Goal: Task Accomplishment & Management: Use online tool/utility

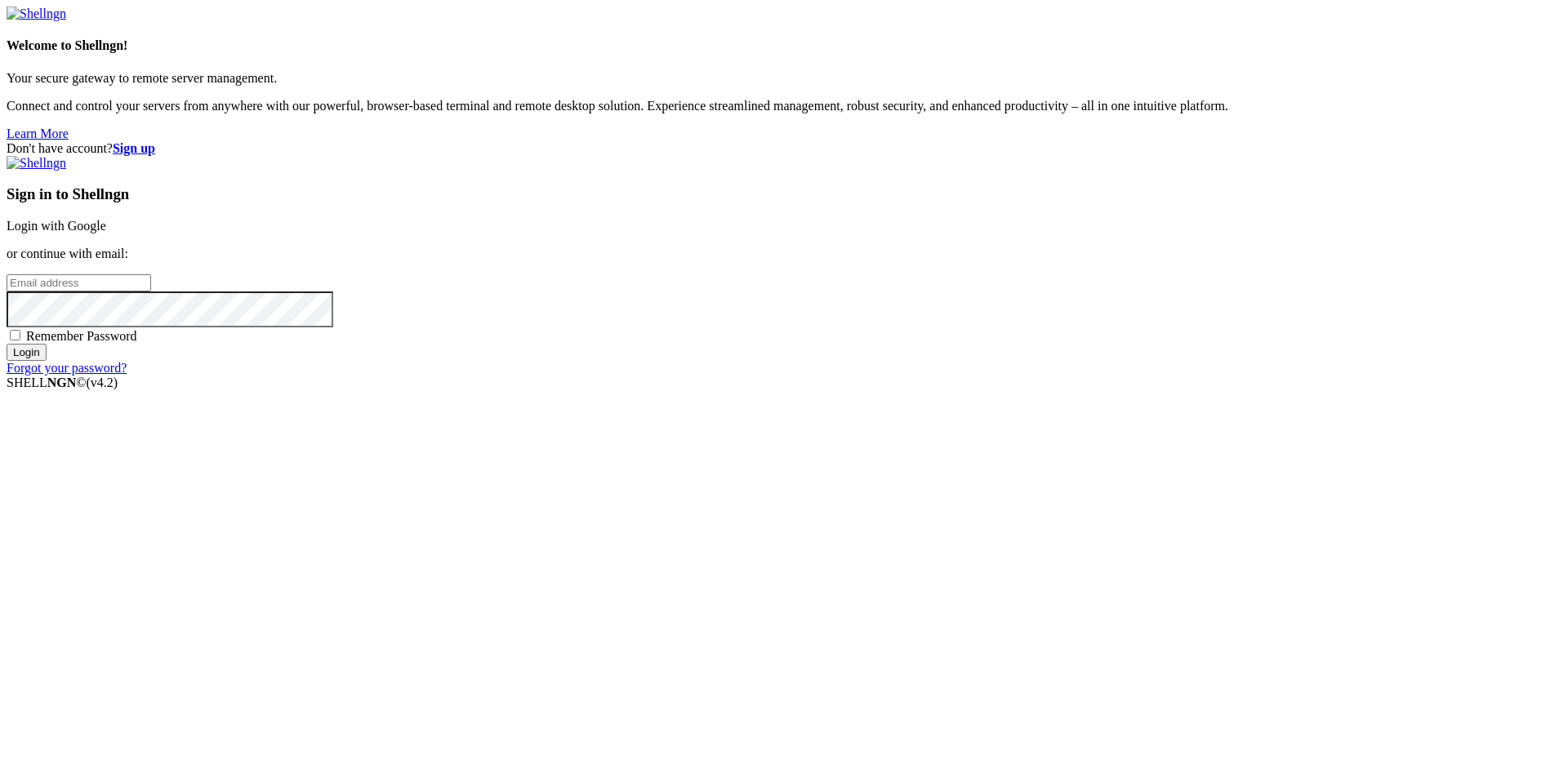
click at [106, 233] on link "Login with Google" at bounding box center [56, 225] width 100 height 14
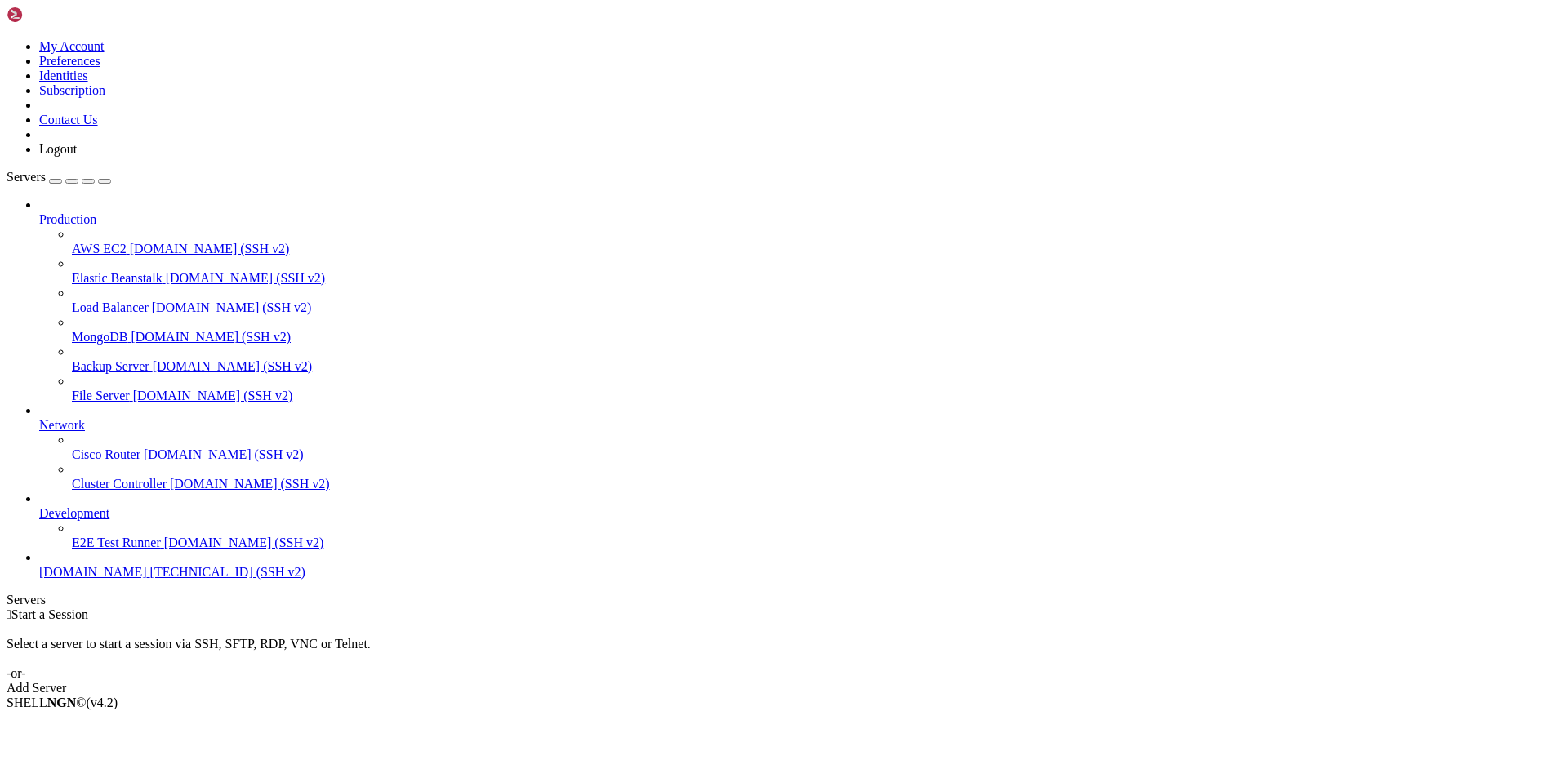
click at [95, 579] on span "[DOMAIN_NAME]" at bounding box center [93, 572] width 108 height 14
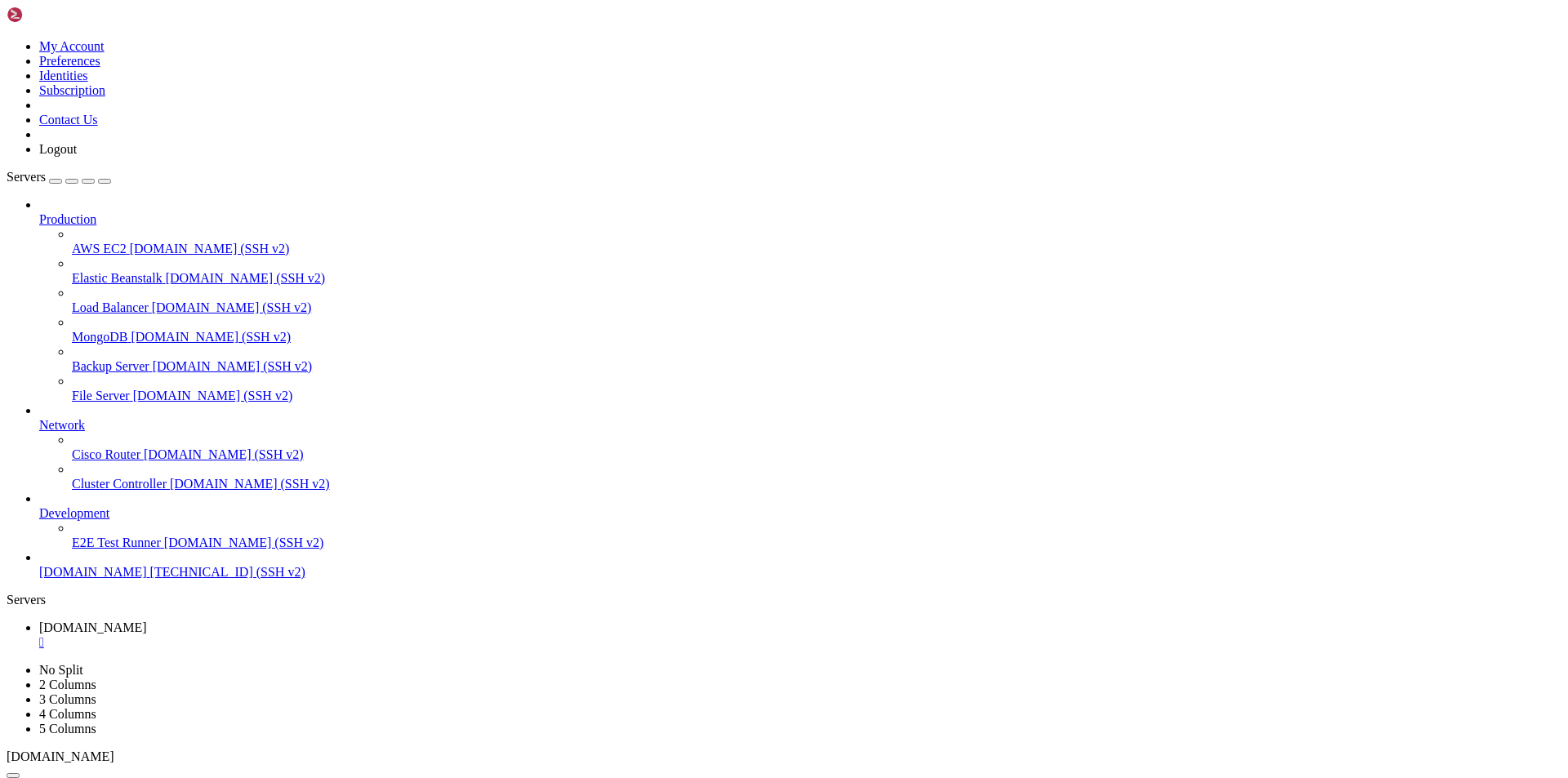
drag, startPoint x: 623, startPoint y: 1638, endPoint x: 432, endPoint y: 1589, distance: 197.2
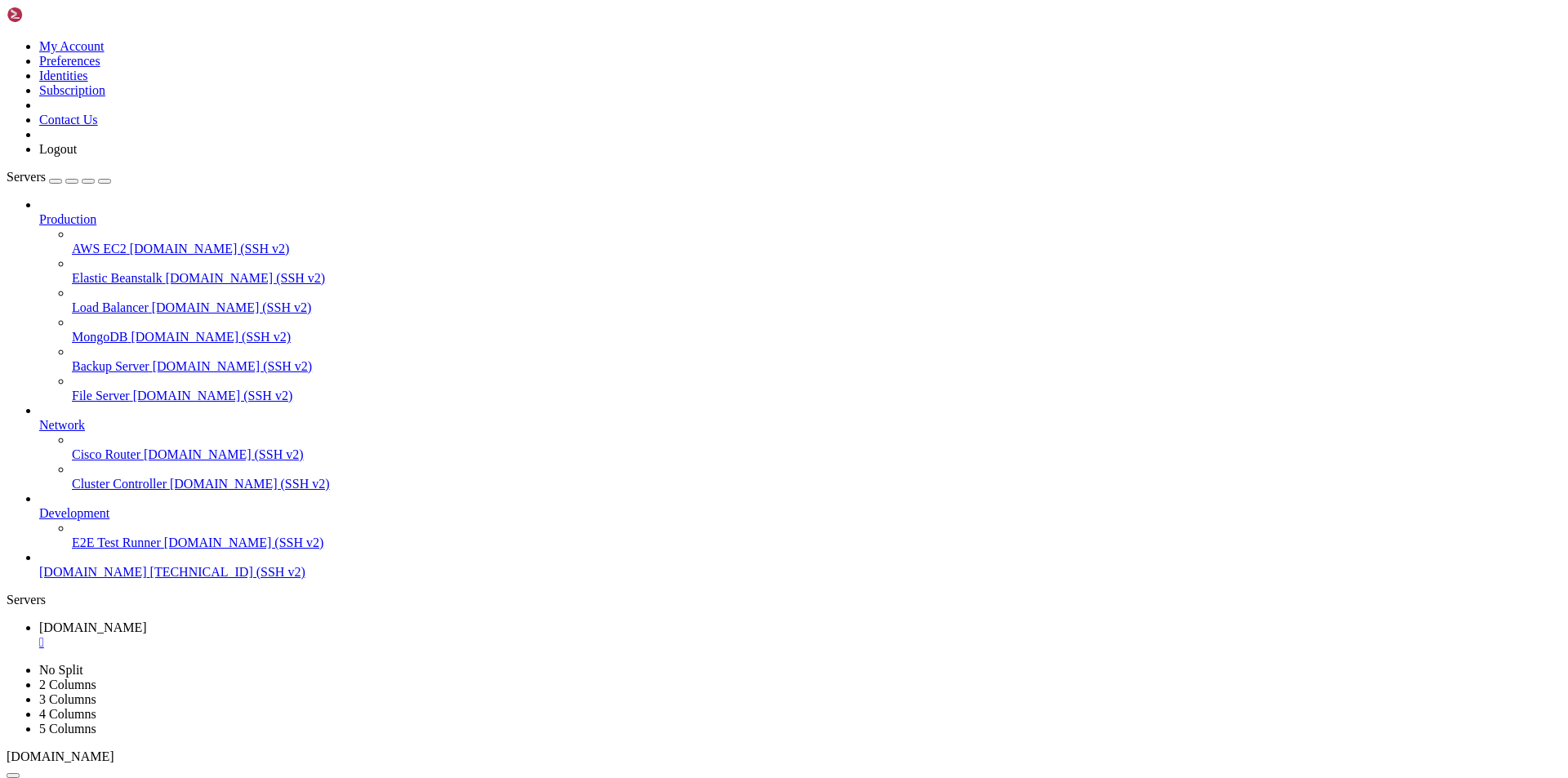
scroll to position [7, 2]
drag, startPoint x: 327, startPoint y: 1579, endPoint x: 139, endPoint y: 1577, distance: 188.0
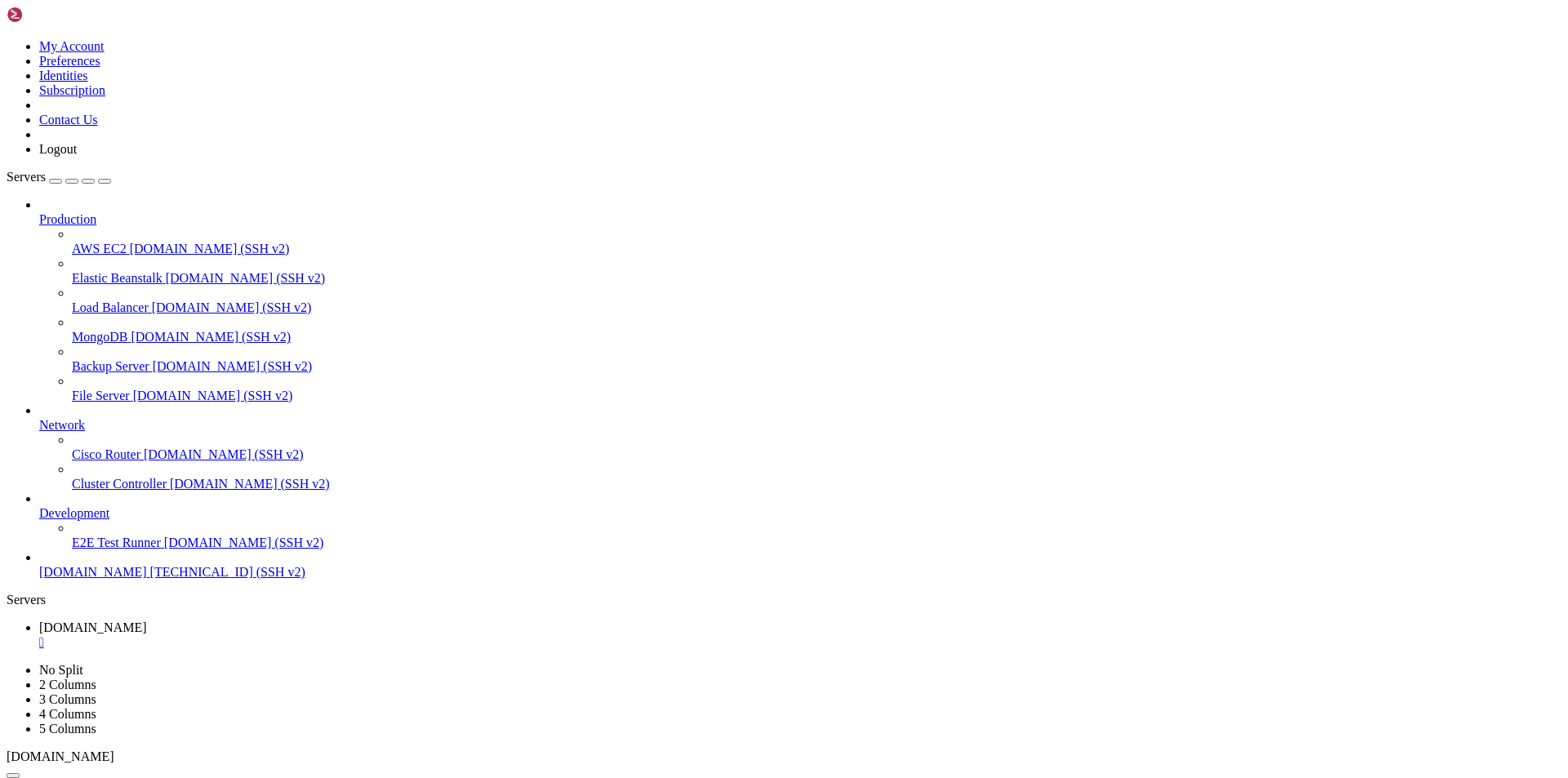
scroll to position [84571, 0]
drag, startPoint x: 139, startPoint y: 1564, endPoint x: 329, endPoint y: 1561, distance: 190.0
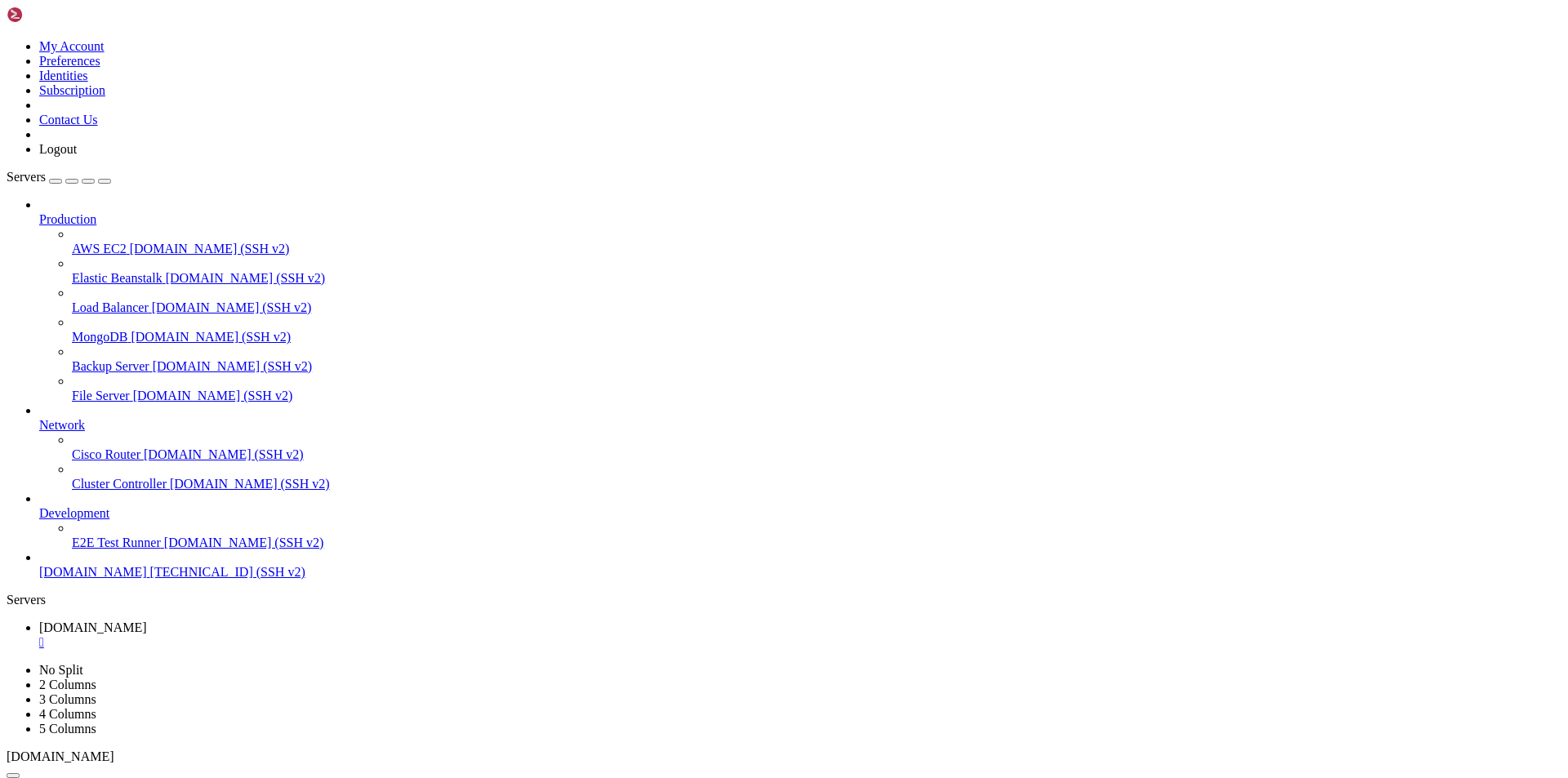
drag, startPoint x: 494, startPoint y: 1657, endPoint x: 298, endPoint y: 1612, distance: 201.1
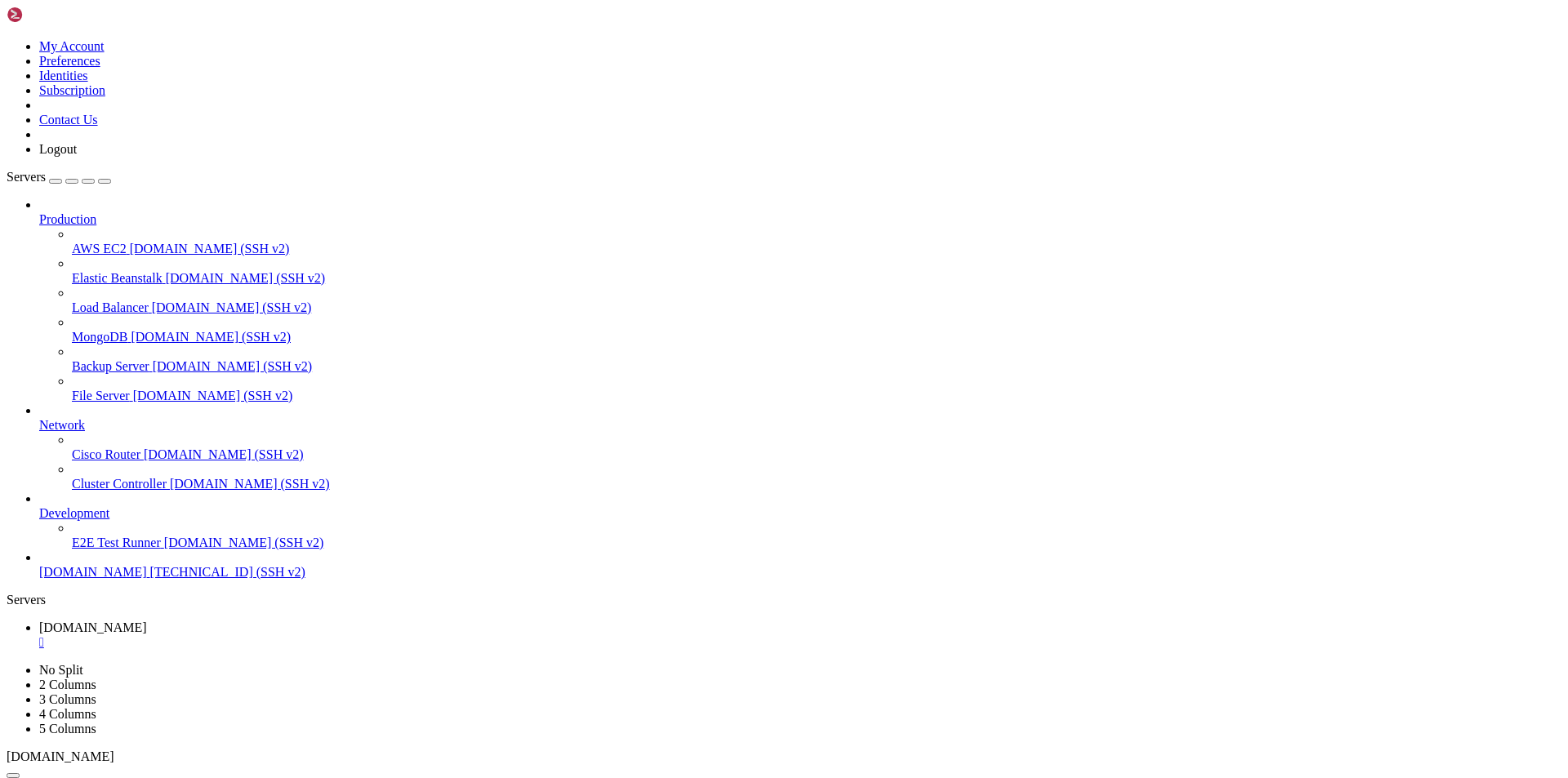
scroll to position [84668, 0]
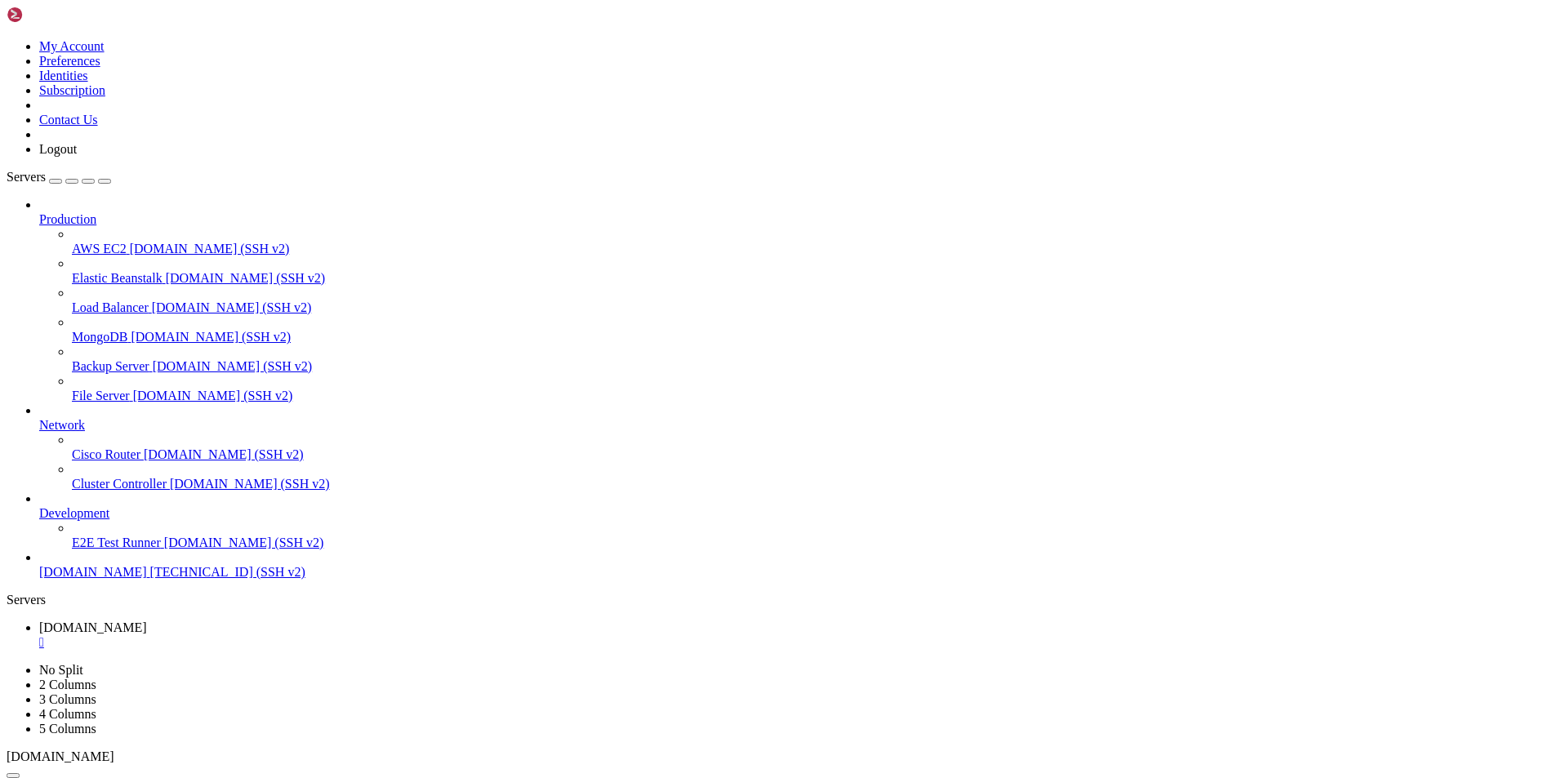
drag, startPoint x: 12, startPoint y: 1455, endPoint x: 127, endPoint y: 1450, distance: 115.1
drag, startPoint x: 12, startPoint y: 1450, endPoint x: 19, endPoint y: 1462, distance: 13.9
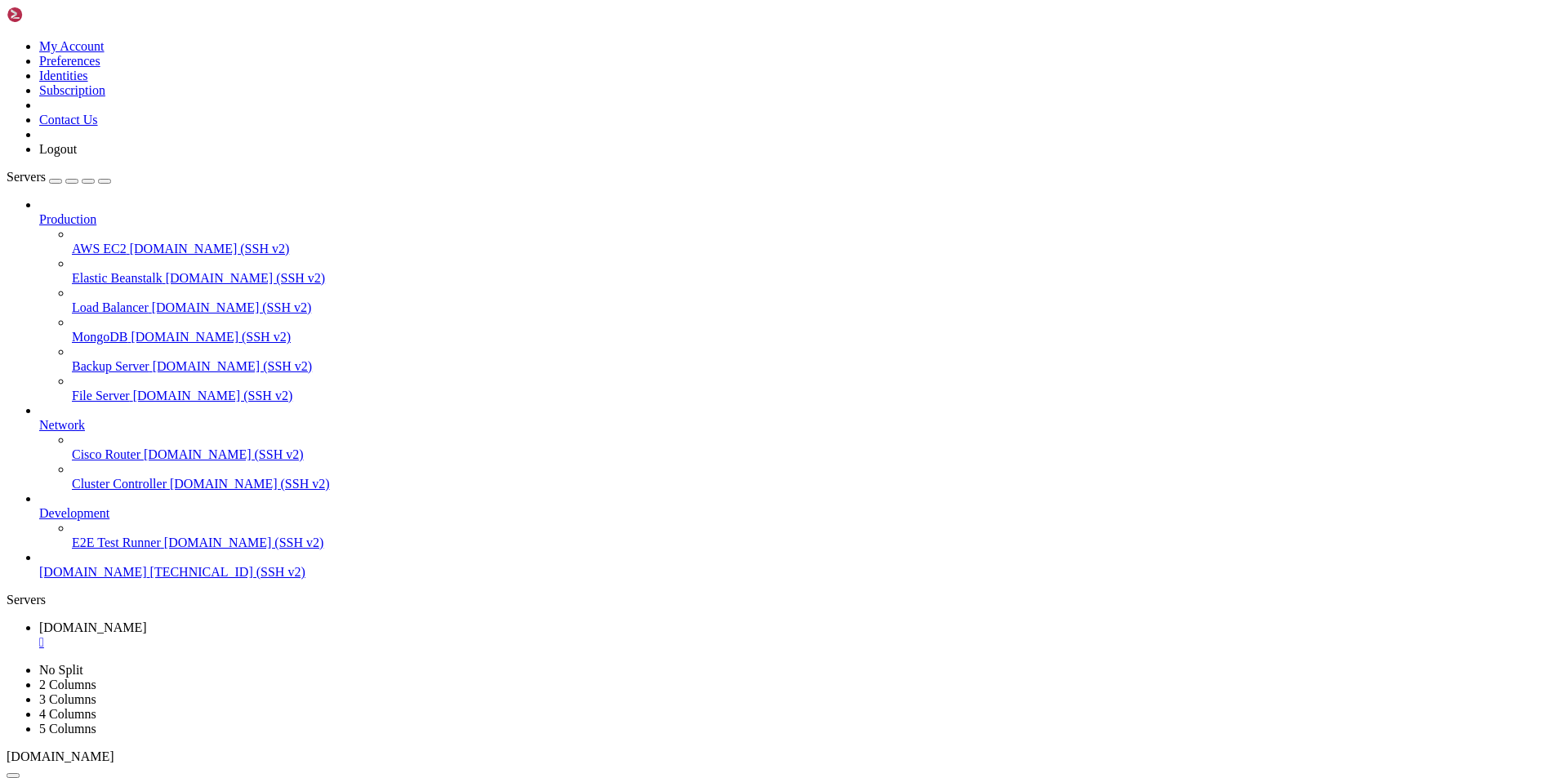
drag, startPoint x: 695, startPoint y: 1608, endPoint x: 13, endPoint y: 1037, distance: 889.5
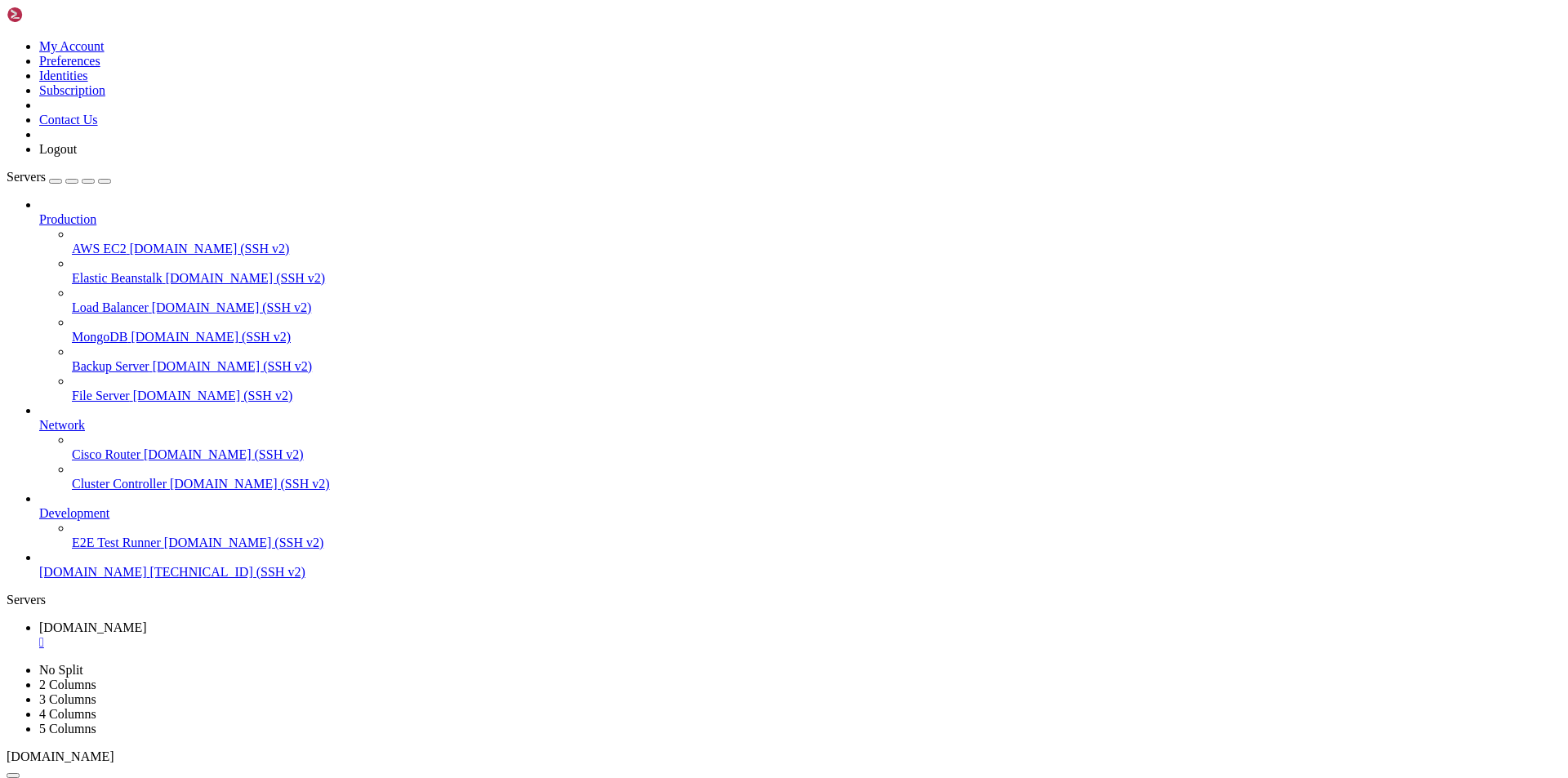
scroll to position [110213, 0]
drag, startPoint x: 111, startPoint y: 1369, endPoint x: 15, endPoint y: 1370, distance: 96.0
copy x-row "[TECHNICAL_ID]"
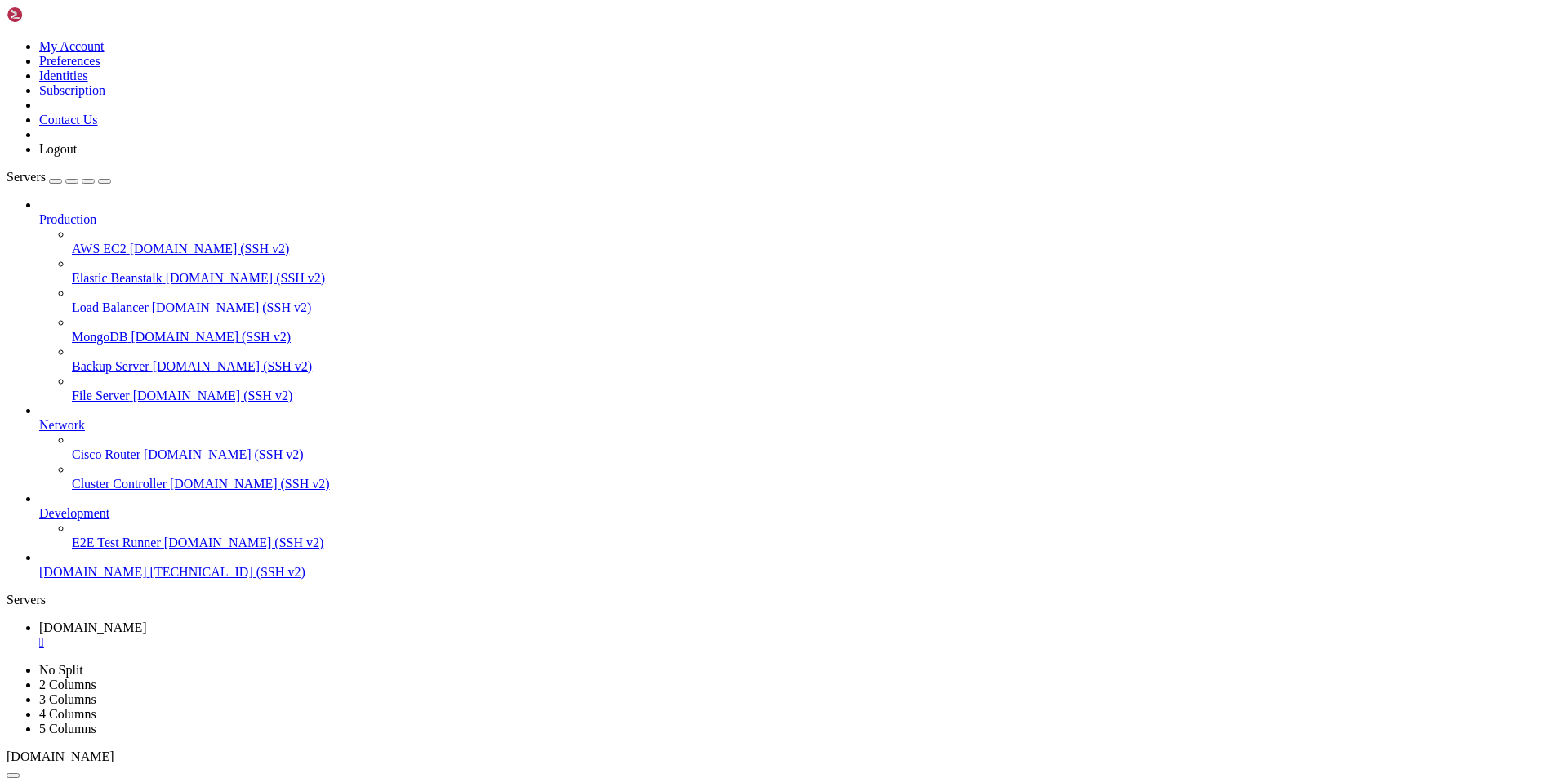
scroll to position [114979, 0]
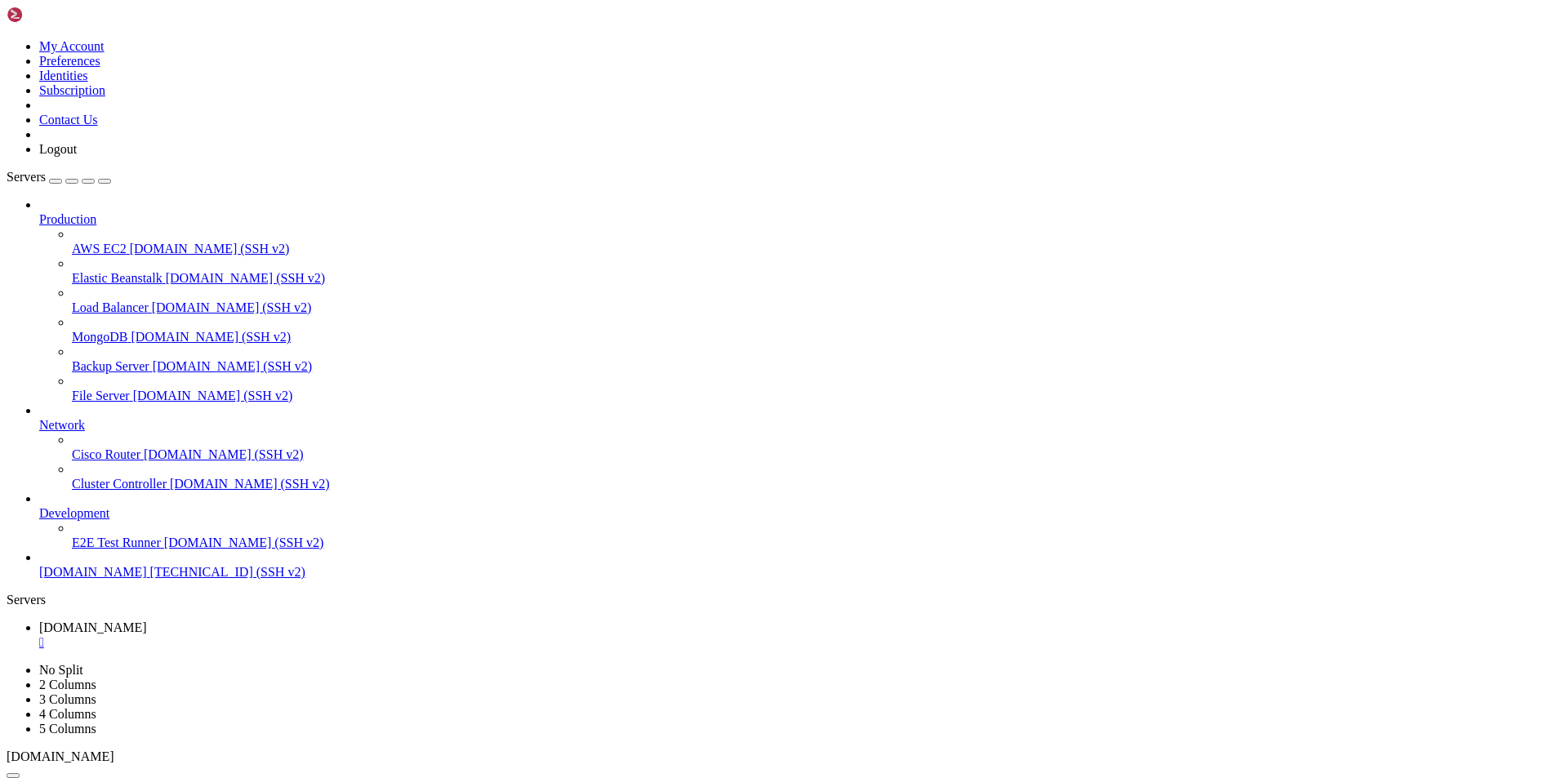
drag, startPoint x: 281, startPoint y: 1144, endPoint x: 225, endPoint y: 1143, distance: 56.0
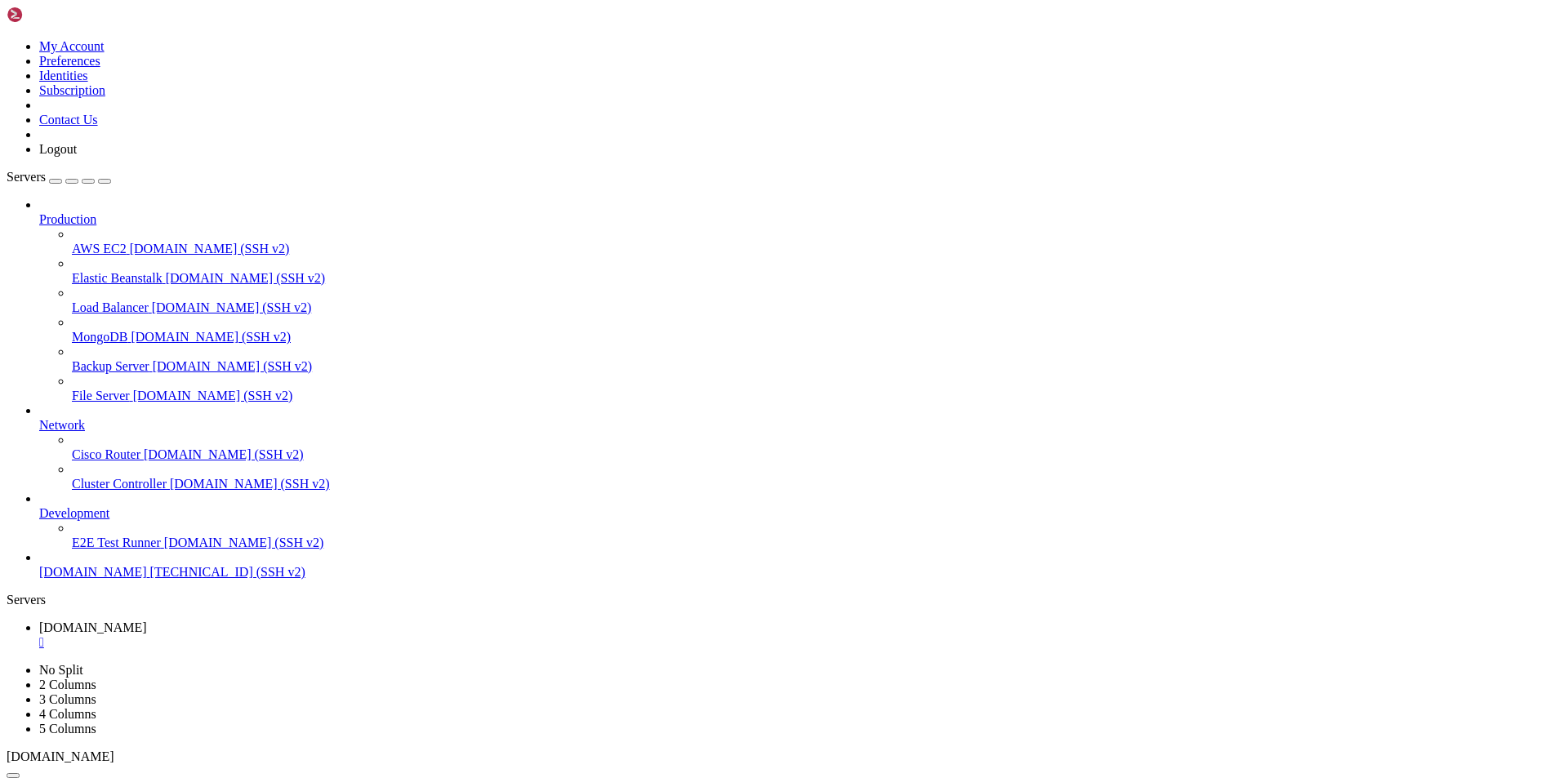
drag, startPoint x: 210, startPoint y: 1382, endPoint x: 217, endPoint y: 1275, distance: 107.2
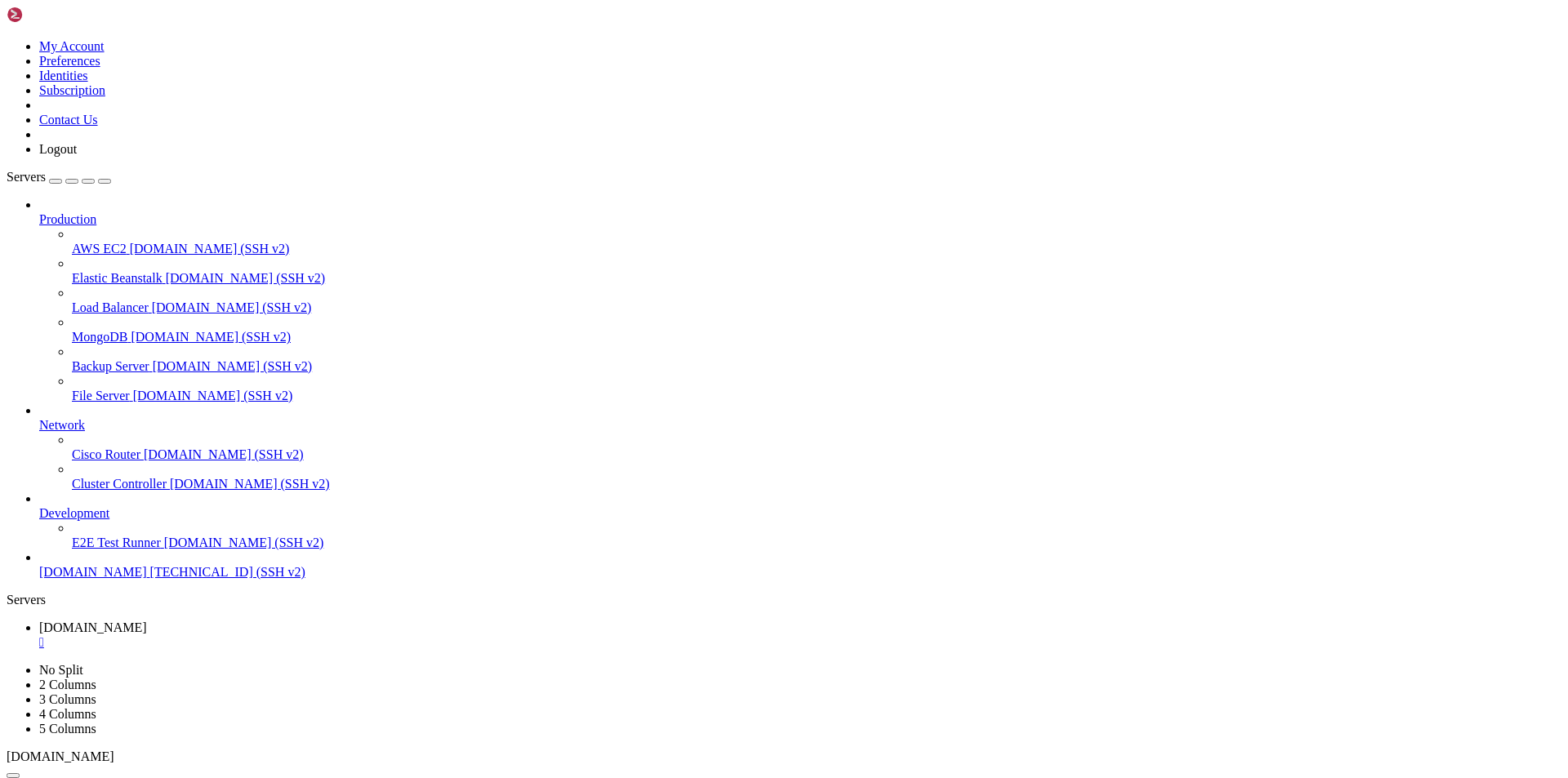
drag, startPoint x: 129, startPoint y: 1587, endPoint x: 14, endPoint y: 1536, distance: 125.8
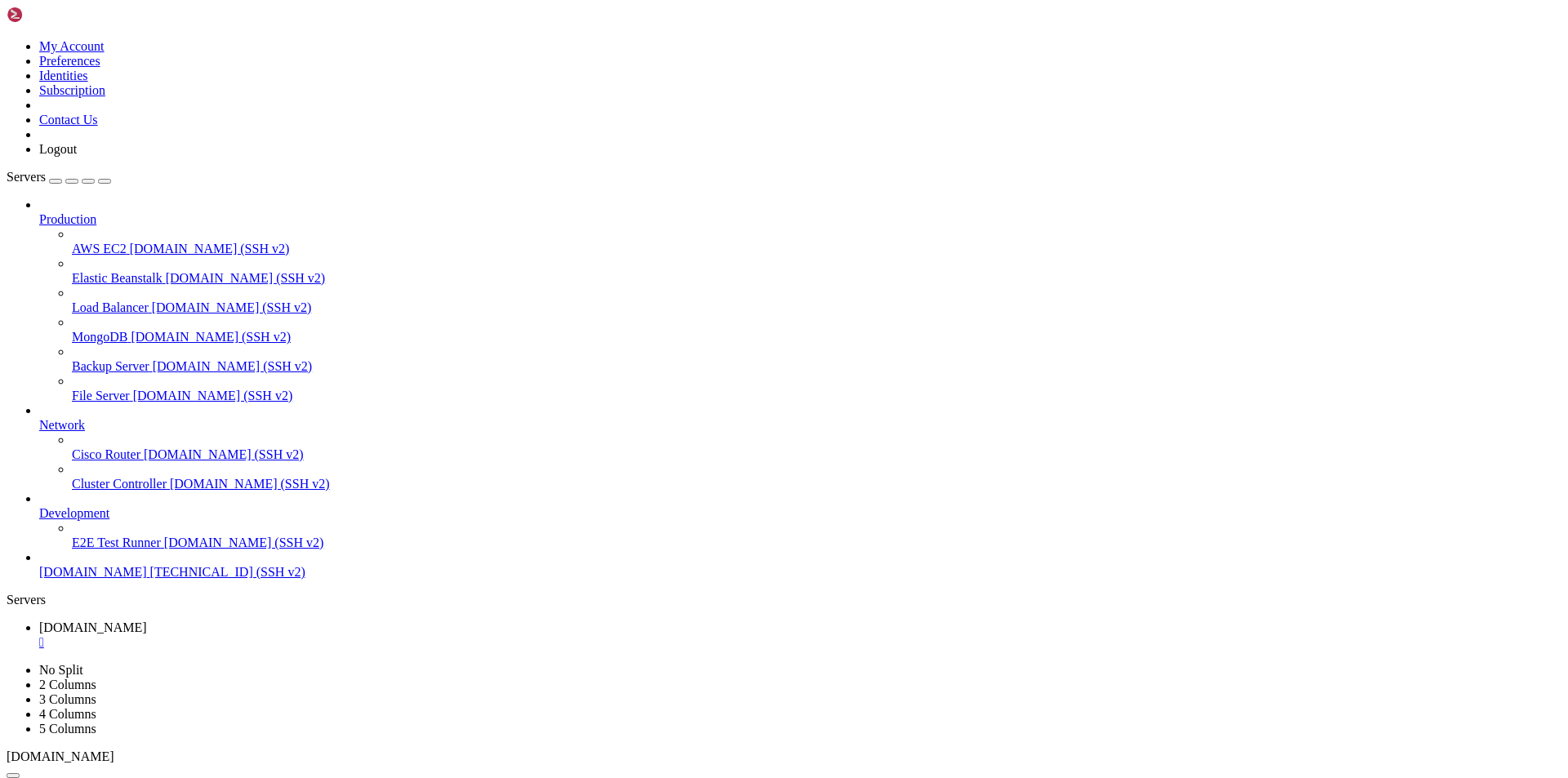
drag, startPoint x: 14, startPoint y: 1423, endPoint x: 816, endPoint y: 1561, distance: 813.8
